Goal: Task Accomplishment & Management: Manage account settings

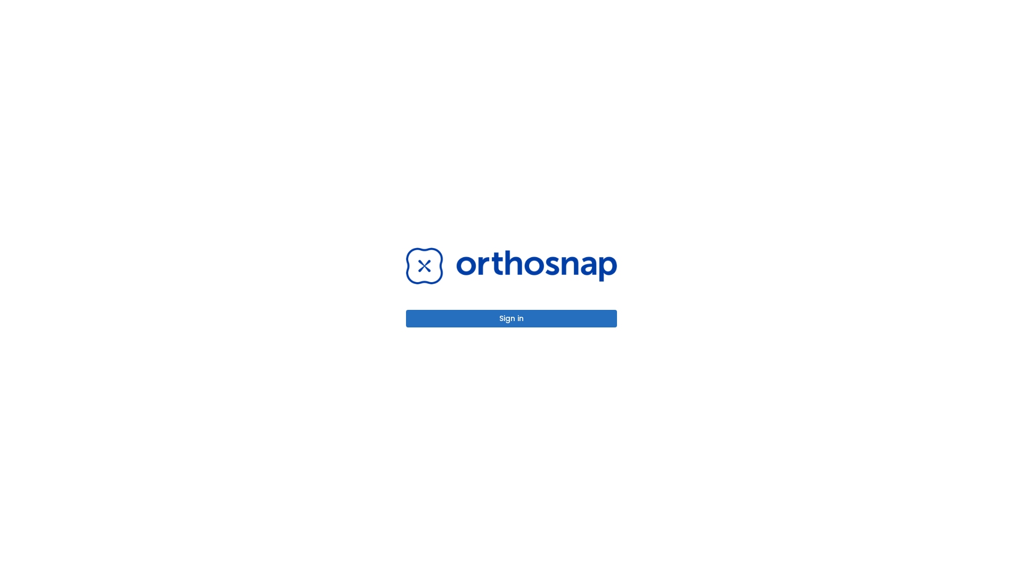
click at [511, 319] on button "Sign in" at bounding box center [511, 319] width 211 height 18
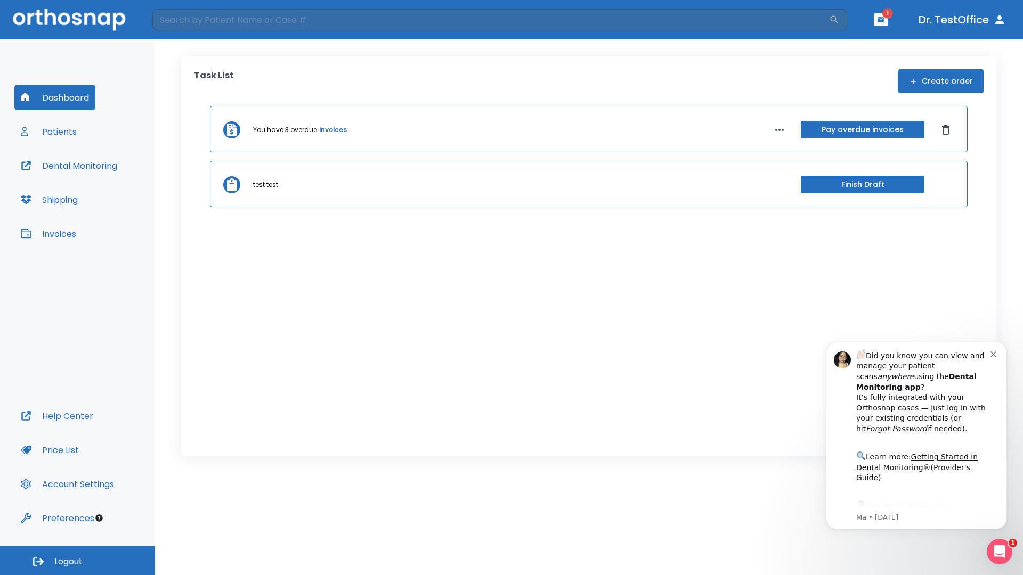
click at [77, 561] on span "Logout" at bounding box center [68, 562] width 28 height 12
